Goal: Task Accomplishment & Management: Manage account settings

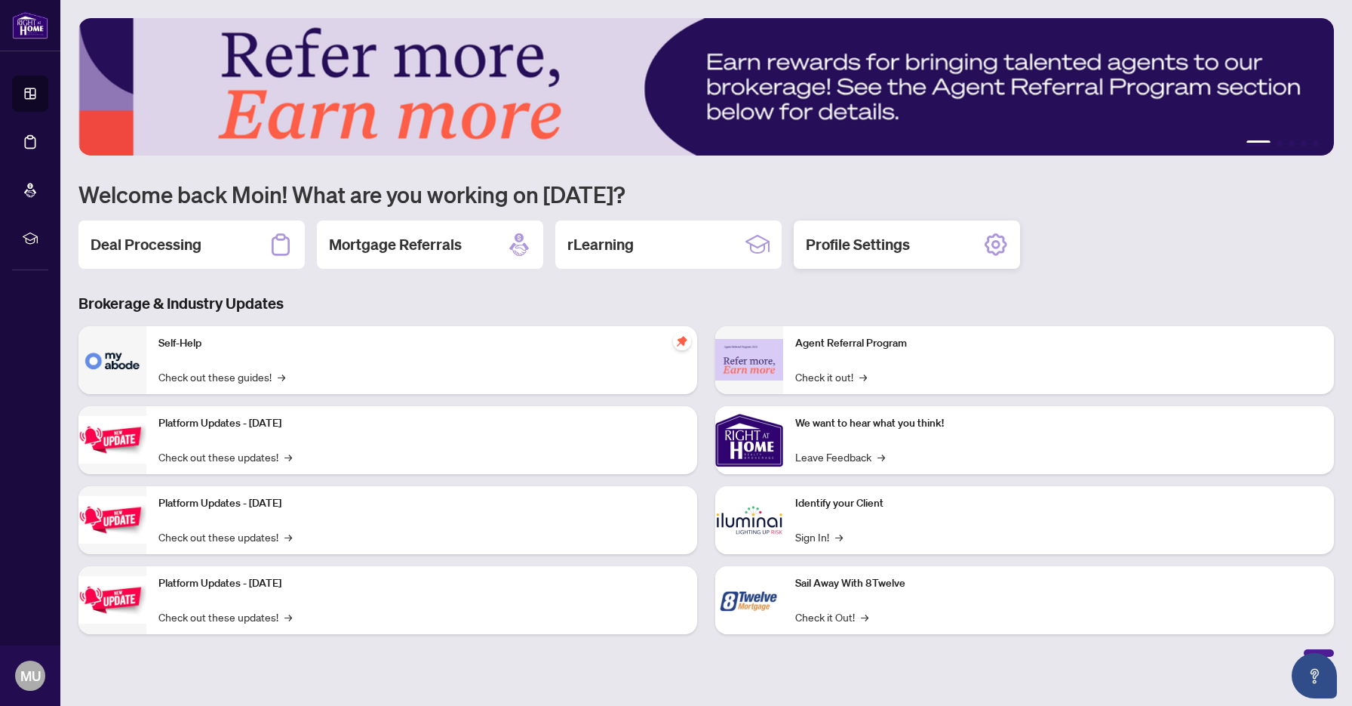
click at [891, 248] on h2 "Profile Settings" at bounding box center [858, 244] width 104 height 21
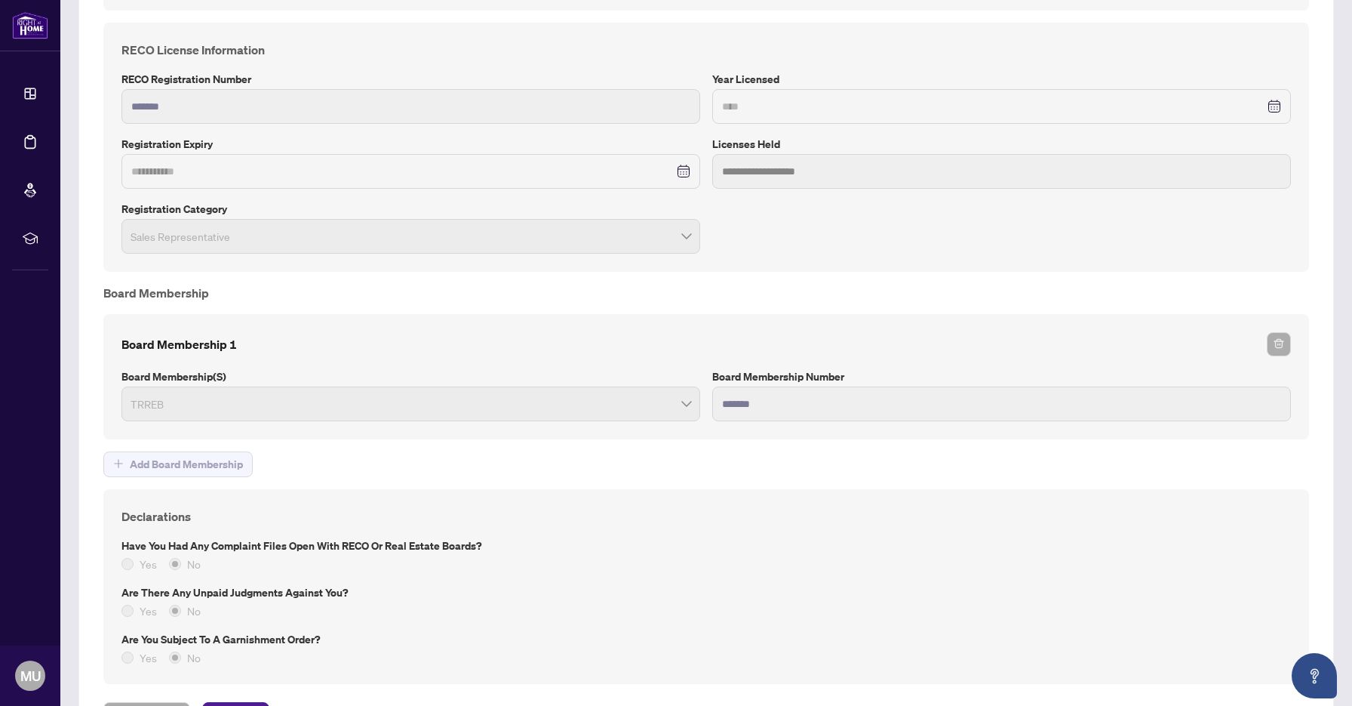
scroll to position [999, 0]
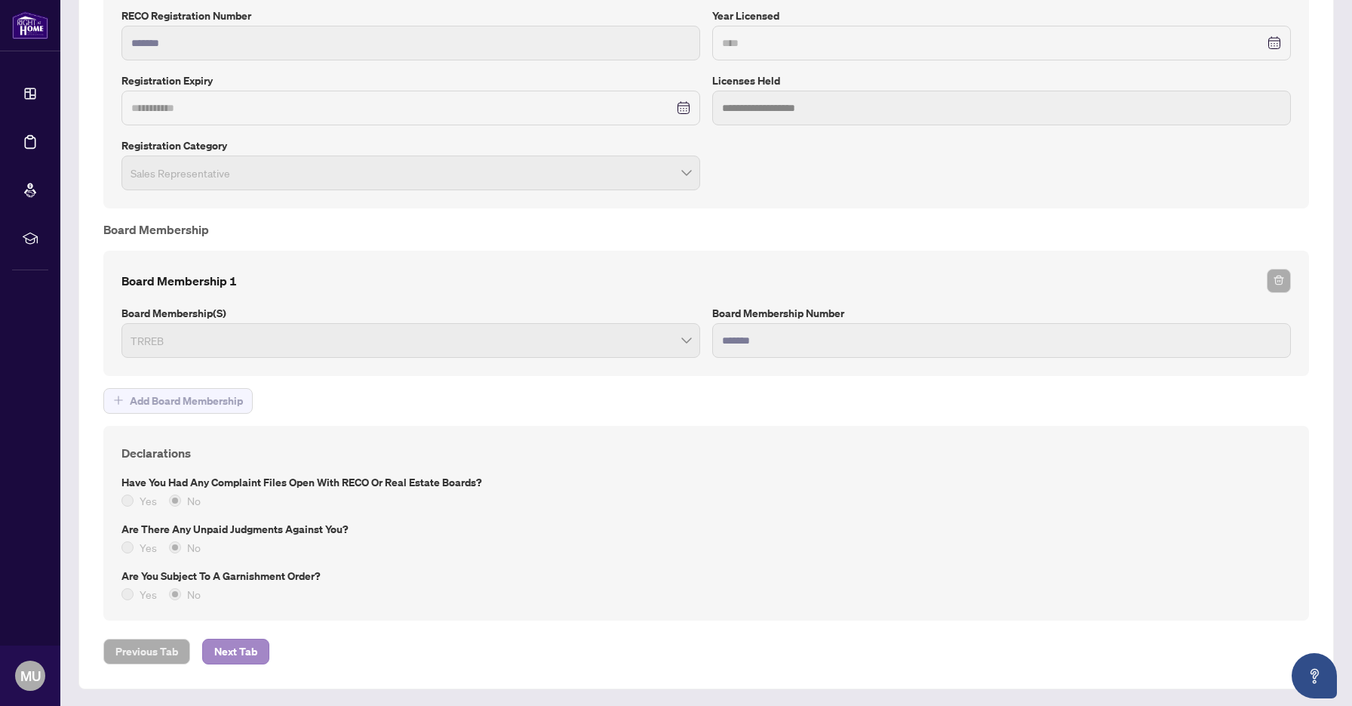
click at [222, 655] on span "Next Tab" at bounding box center [235, 651] width 43 height 24
